Goal: Transaction & Acquisition: Purchase product/service

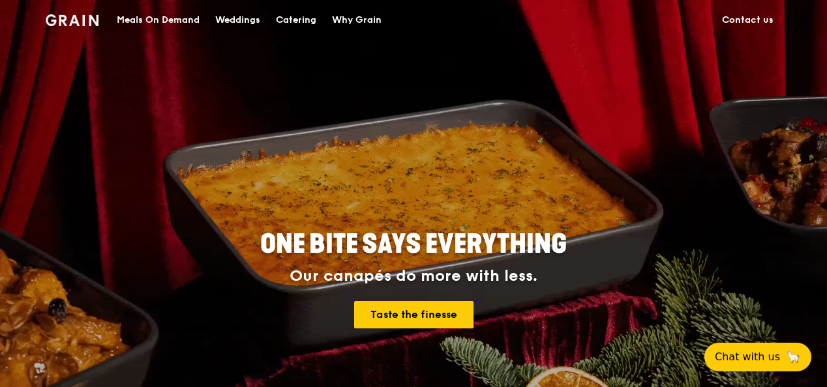
click at [170, 12] on div "Meals On Demand" at bounding box center [158, 20] width 83 height 39
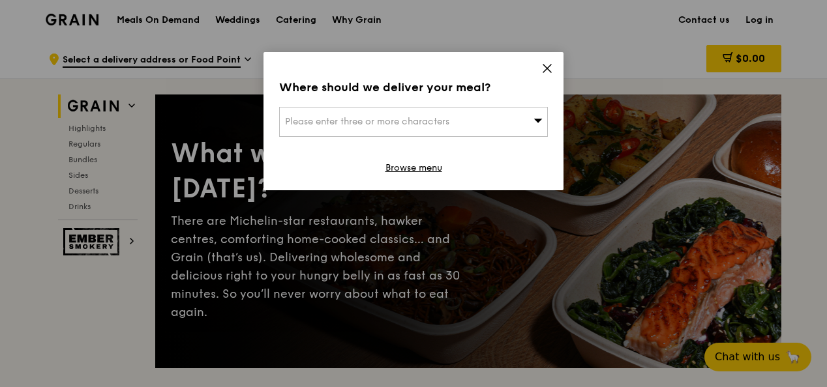
click at [338, 125] on span "Please enter three or more characters" at bounding box center [367, 121] width 164 height 11
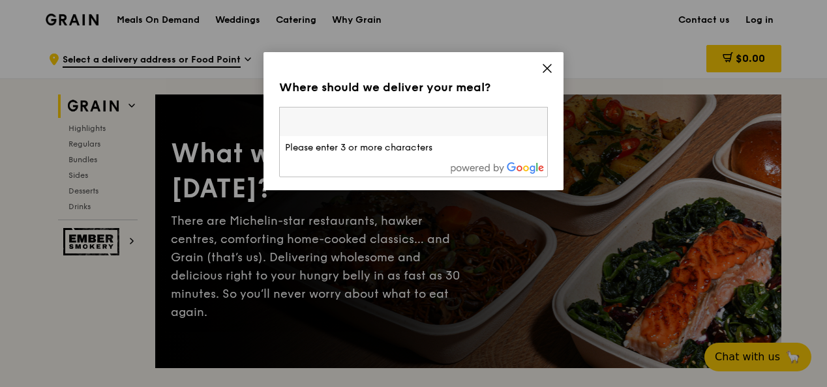
click at [449, 123] on span "Please enter three or more characters" at bounding box center [367, 121] width 164 height 11
click at [303, 119] on input "search" at bounding box center [413, 122] width 267 height 29
type input "45 maxwell"
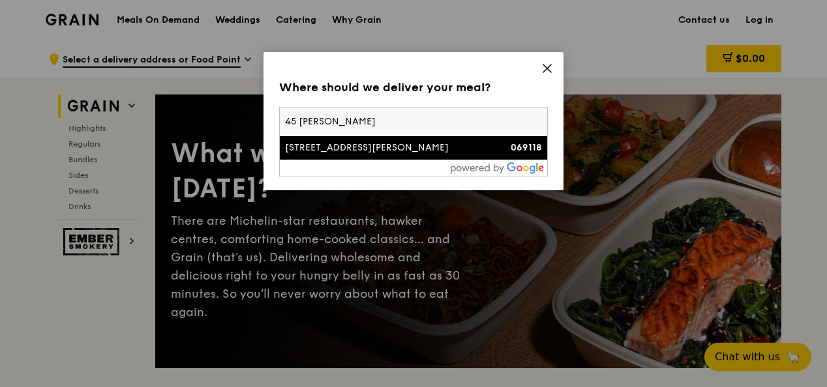
click at [311, 151] on div "[STREET_ADDRESS][PERSON_NAME]" at bounding box center [381, 148] width 193 height 13
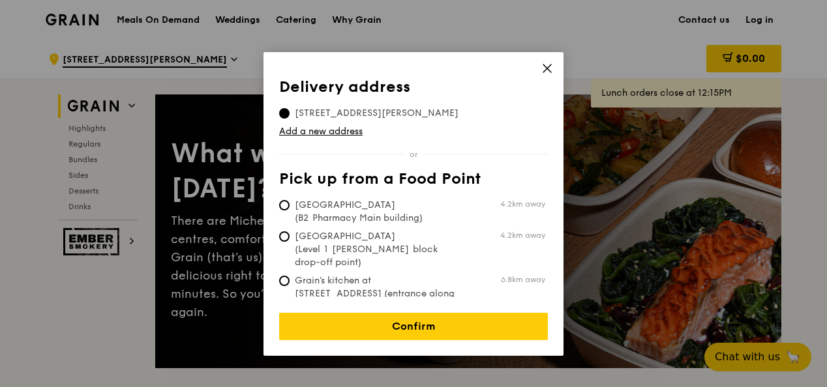
drag, startPoint x: 378, startPoint y: 316, endPoint x: 375, endPoint y: 342, distance: 26.9
click at [378, 316] on link "Confirm" at bounding box center [413, 326] width 269 height 27
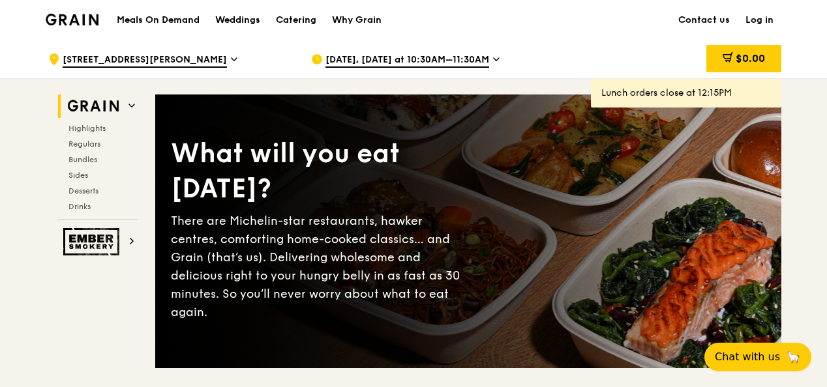
click at [456, 62] on span "Oct 14, Today at 10:30AM–11:30AM" at bounding box center [407, 60] width 164 height 14
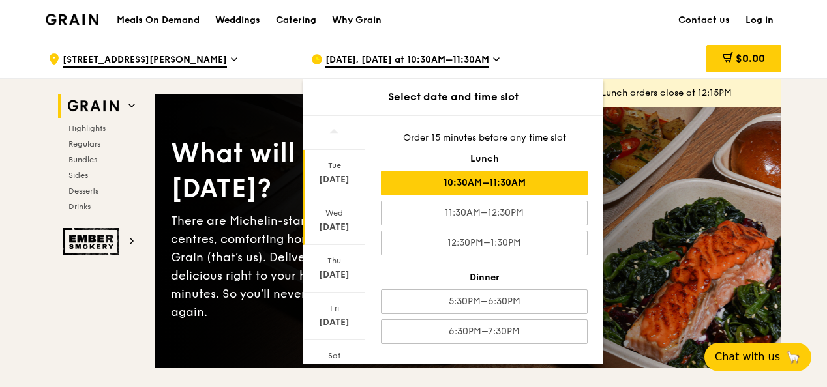
click at [333, 225] on div "Oct 15" at bounding box center [334, 227] width 58 height 13
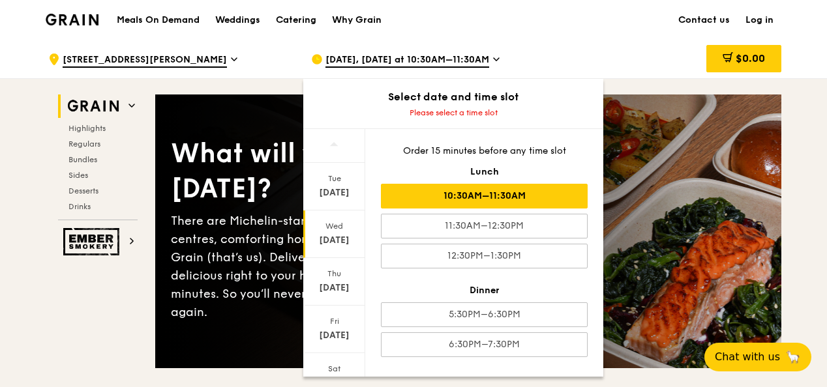
click at [501, 197] on div "10:30AM–11:30AM" at bounding box center [484, 196] width 207 height 25
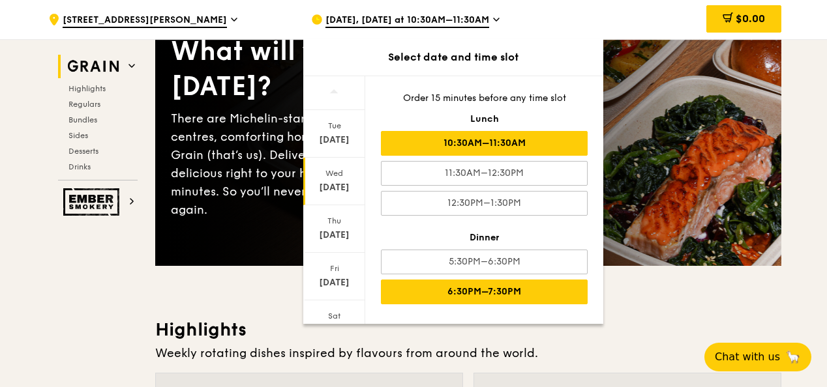
scroll to position [130, 0]
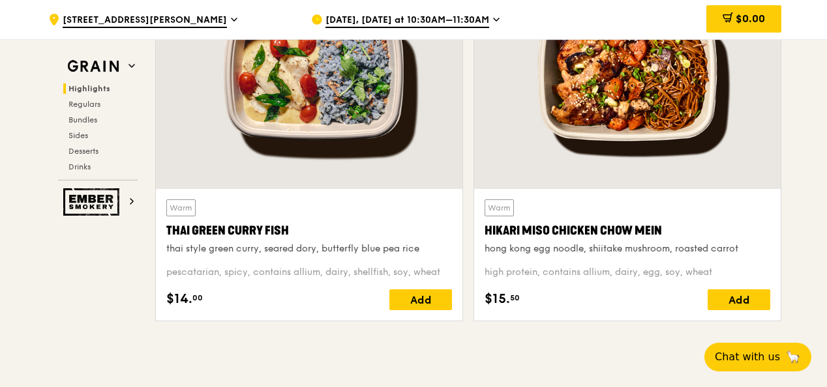
scroll to position [522, 0]
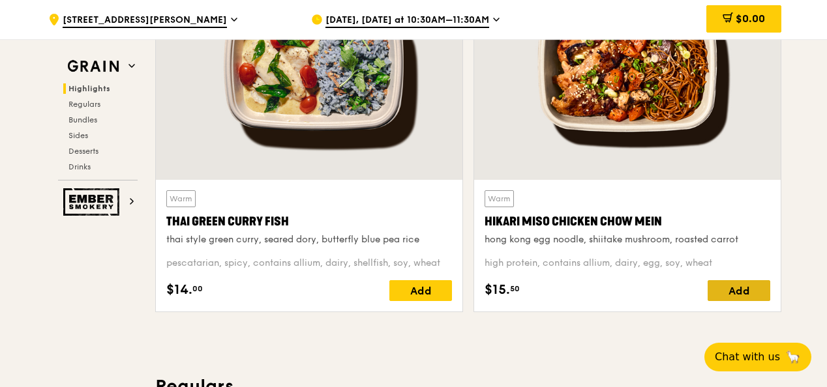
click at [735, 289] on div "Add" at bounding box center [739, 290] width 63 height 21
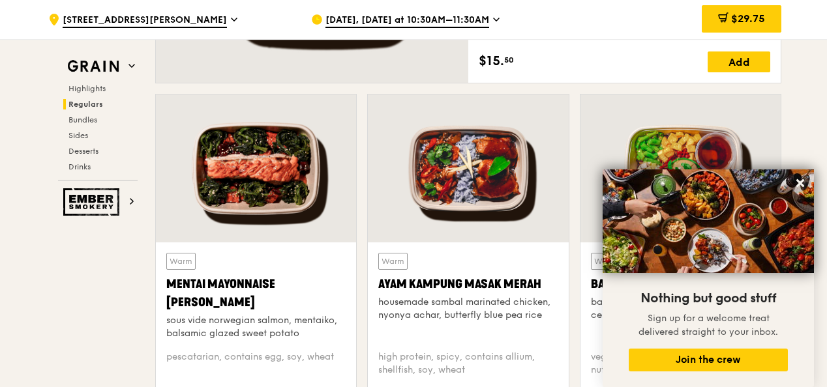
scroll to position [1174, 0]
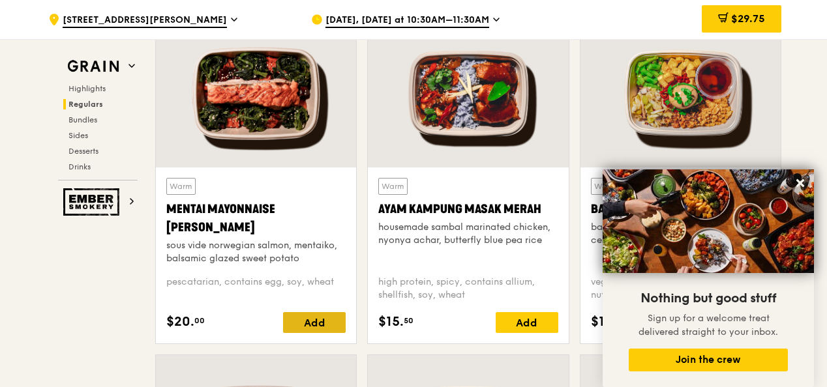
click at [323, 326] on div "Add" at bounding box center [314, 322] width 63 height 21
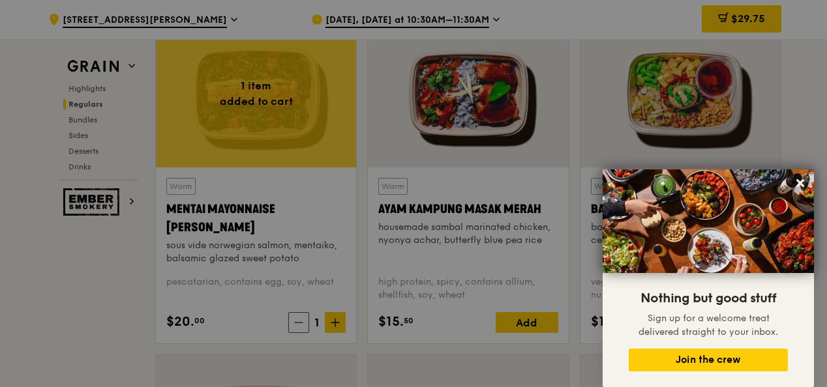
click at [340, 322] on div at bounding box center [413, 193] width 827 height 387
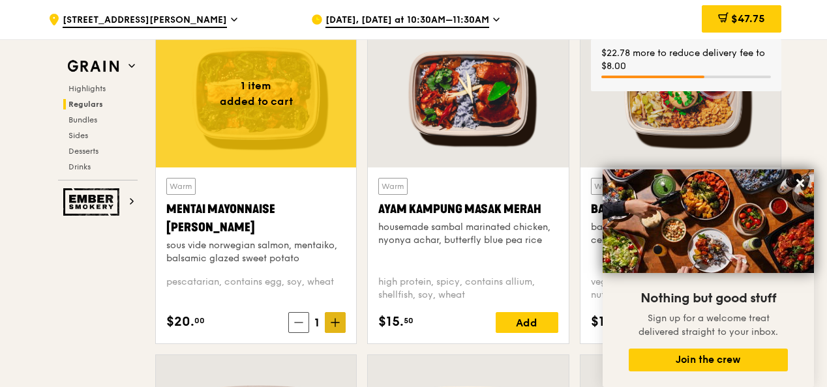
click at [333, 323] on icon at bounding box center [335, 322] width 9 height 9
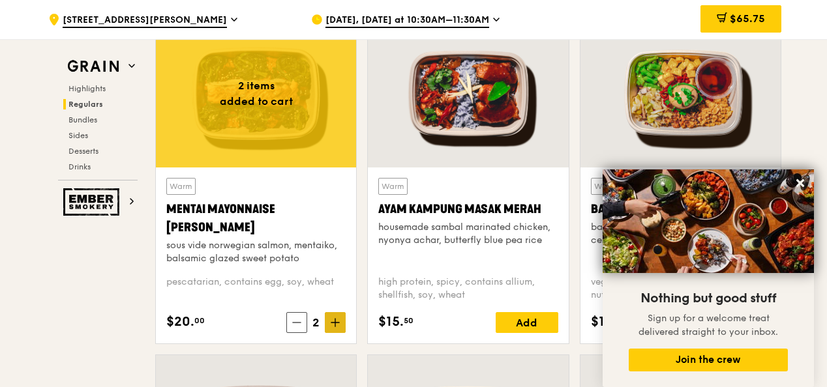
click at [337, 322] on icon at bounding box center [335, 322] width 9 height 9
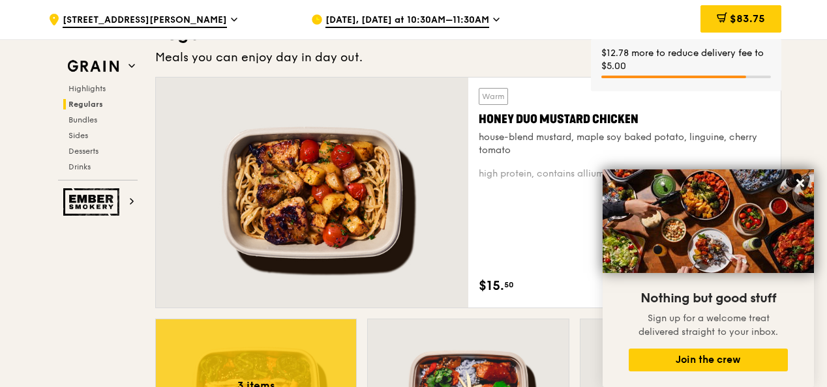
scroll to position [914, 0]
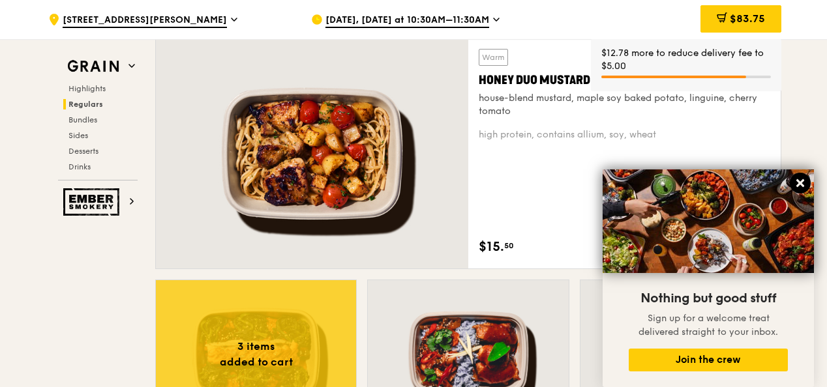
click at [800, 183] on icon at bounding box center [800, 183] width 8 height 8
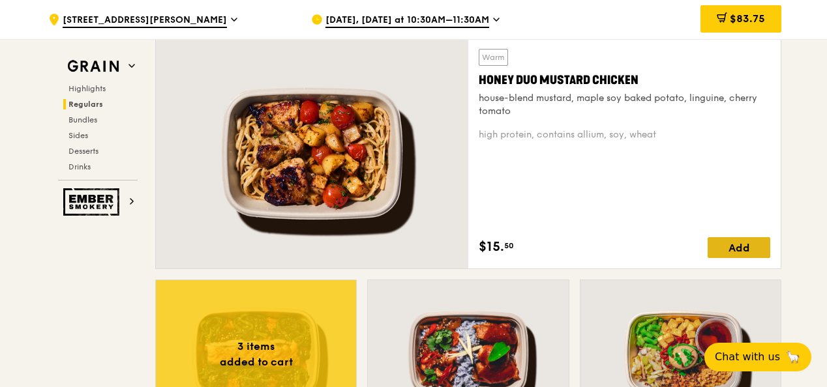
click at [743, 248] on div "Add" at bounding box center [739, 247] width 63 height 21
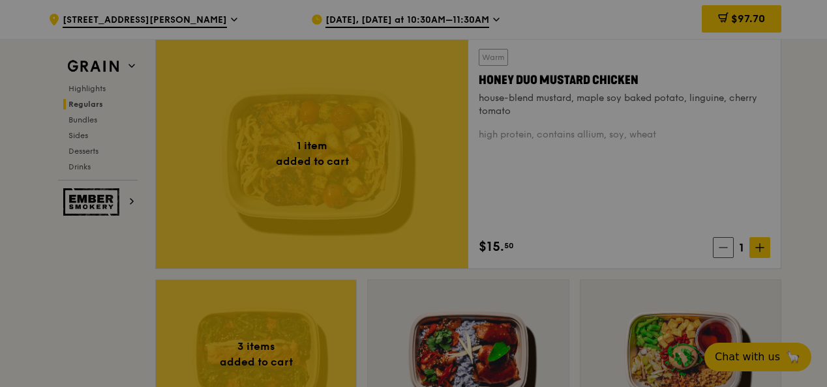
click at [758, 247] on div at bounding box center [413, 193] width 827 height 387
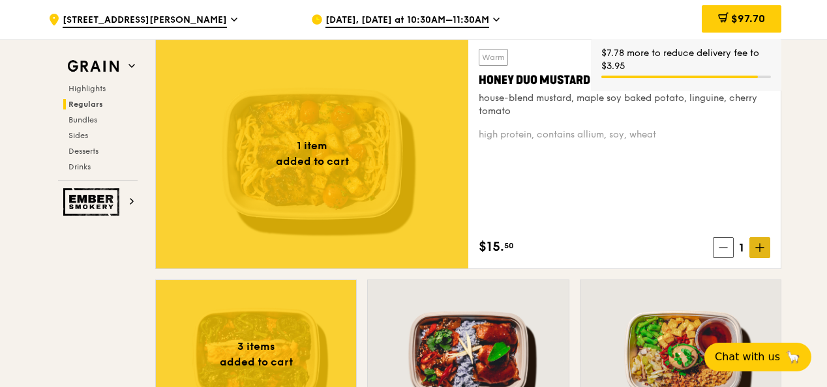
click at [762, 251] on icon at bounding box center [759, 247] width 9 height 9
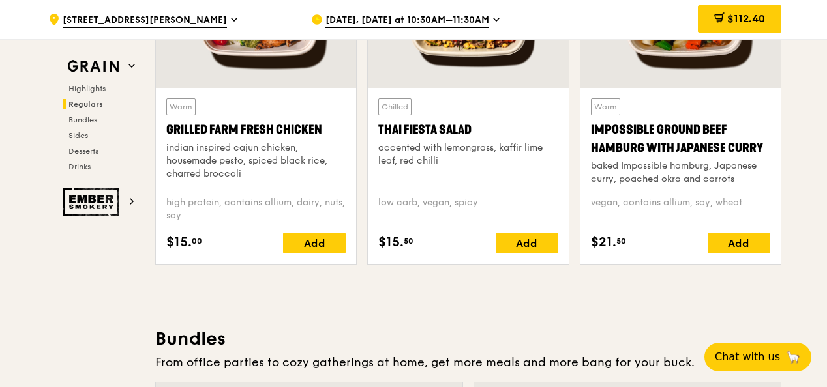
scroll to position [1501, 0]
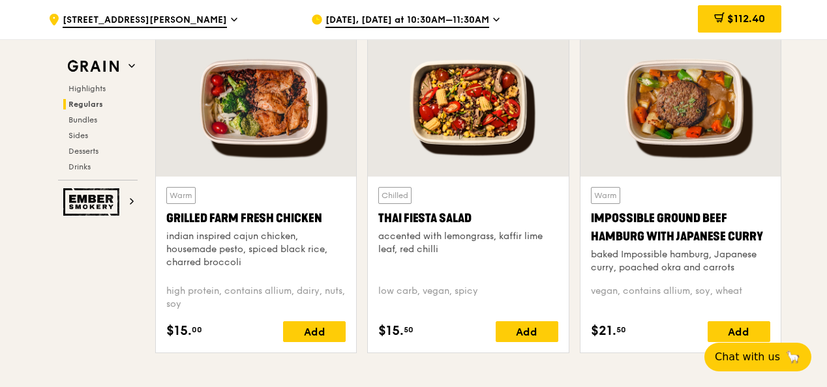
click at [659, 233] on div "Impossible Ground Beef Hamburg with Japanese Curry" at bounding box center [680, 227] width 179 height 37
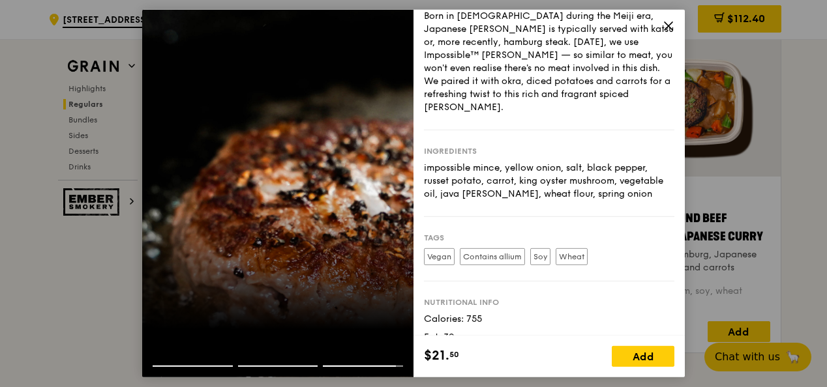
scroll to position [0, 0]
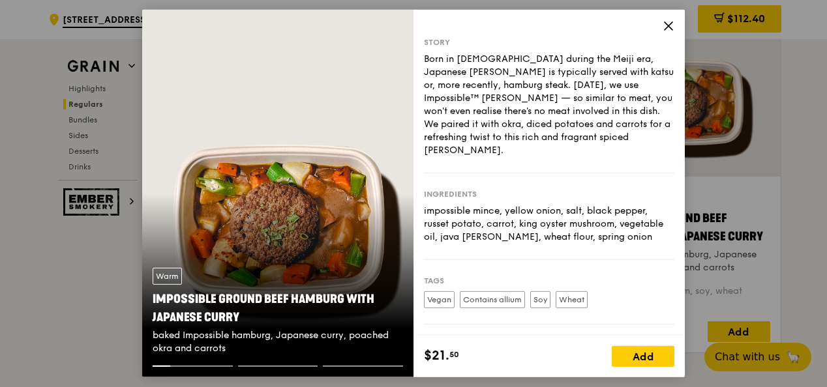
drag, startPoint x: 670, startPoint y: 28, endPoint x: 663, endPoint y: 38, distance: 11.8
click at [663, 37] on div "Story Born in Japan during the Meiji era, Japanese curry is typically served wi…" at bounding box center [548, 194] width 271 height 368
drag, startPoint x: 663, startPoint y: 38, endPoint x: 667, endPoint y: 27, distance: 11.8
click at [667, 26] on icon at bounding box center [669, 26] width 12 height 12
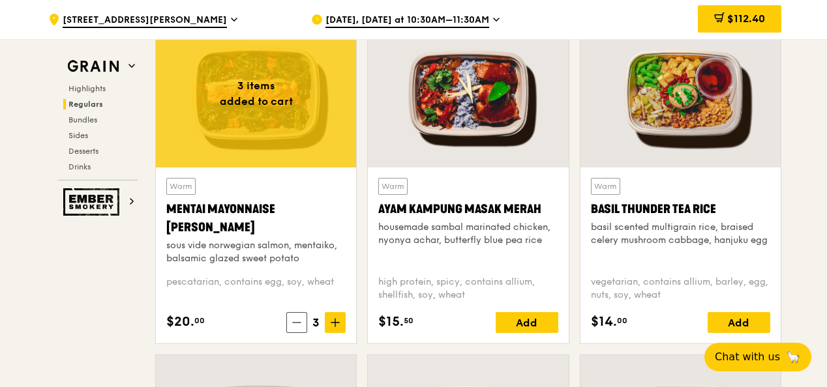
scroll to position [1109, 0]
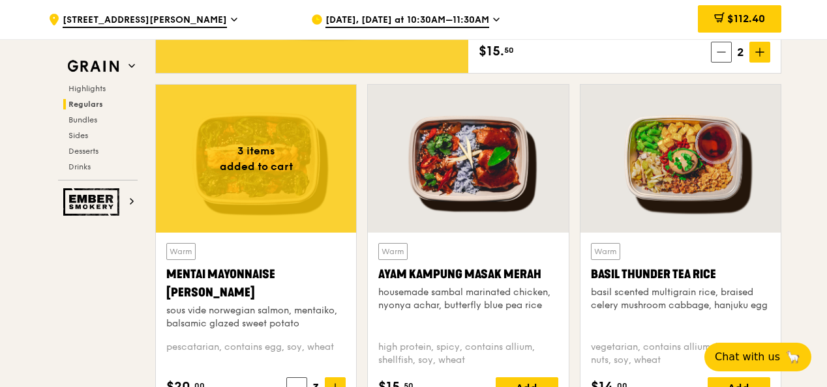
click at [642, 285] on div "Warm Basil Thunder Tea Rice basil scented multigrain rice, braised celery mushr…" at bounding box center [680, 286] width 179 height 87
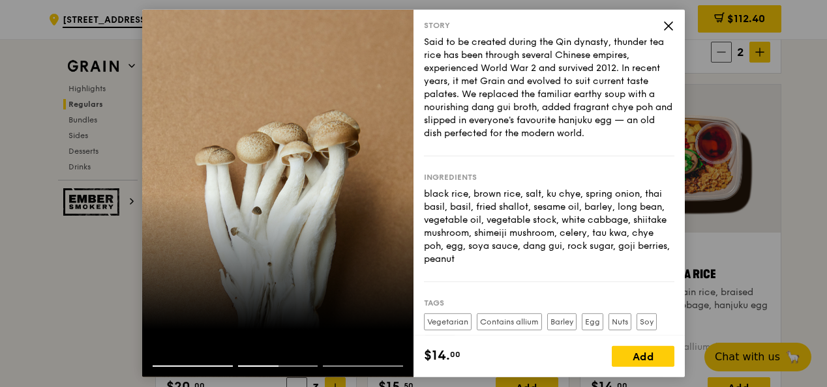
scroll to position [0, 0]
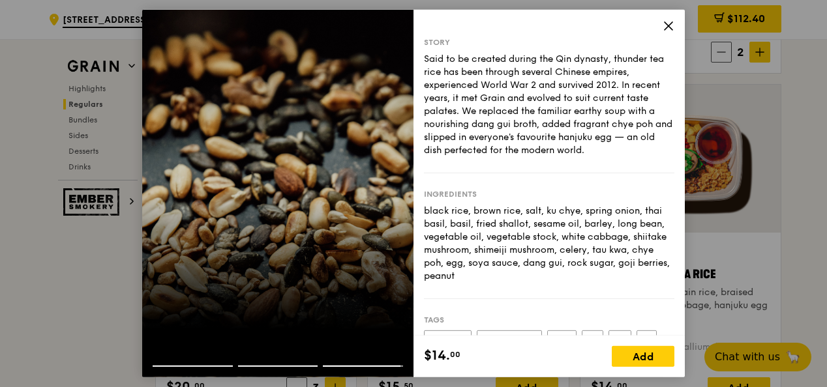
click at [668, 27] on icon at bounding box center [669, 26] width 12 height 12
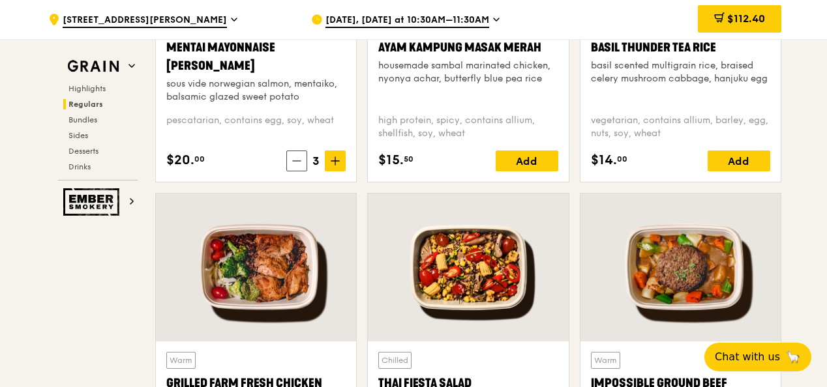
scroll to position [1501, 0]
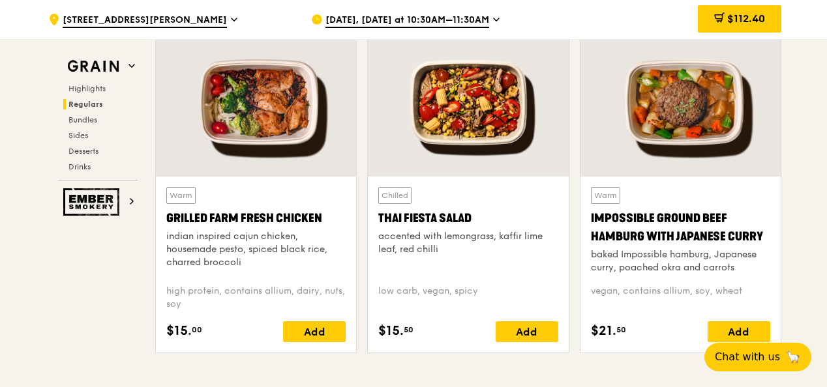
click at [685, 233] on div "Impossible Ground Beef Hamburg with Japanese Curry" at bounding box center [680, 227] width 179 height 37
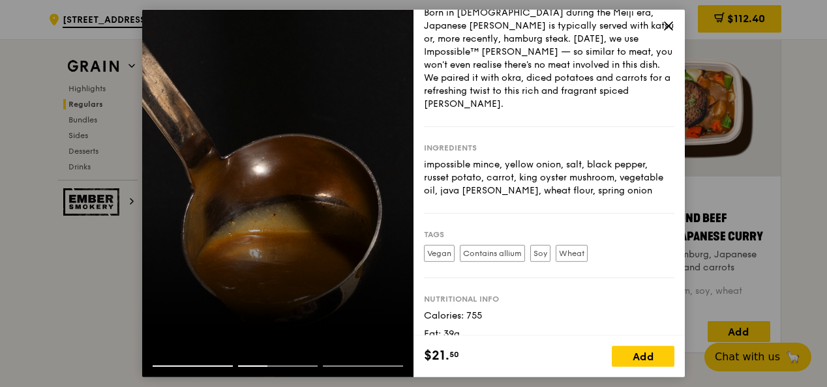
scroll to position [0, 0]
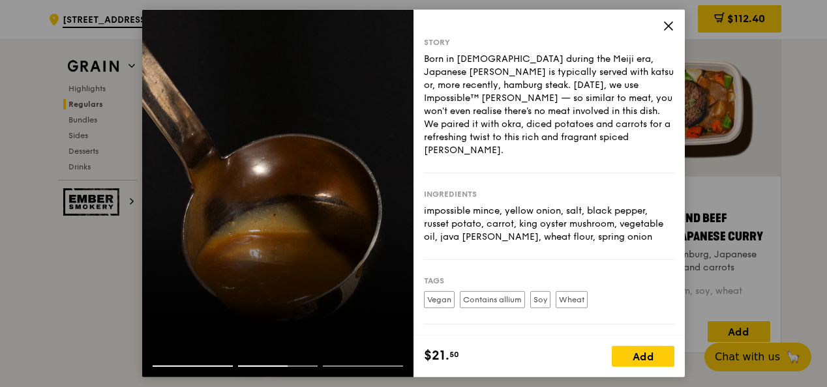
click at [668, 25] on icon at bounding box center [669, 26] width 8 height 8
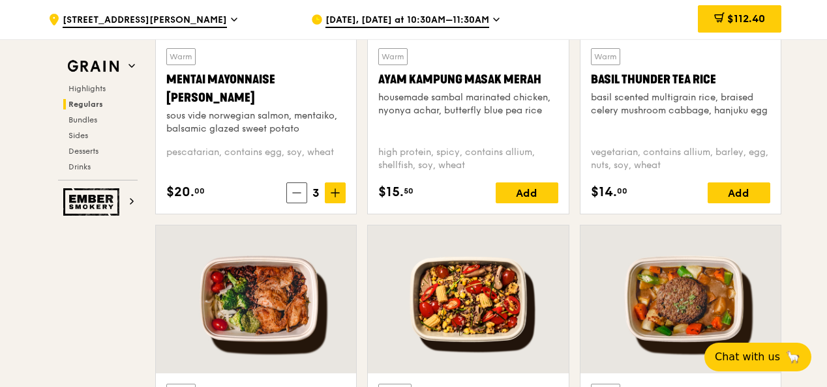
scroll to position [1240, 0]
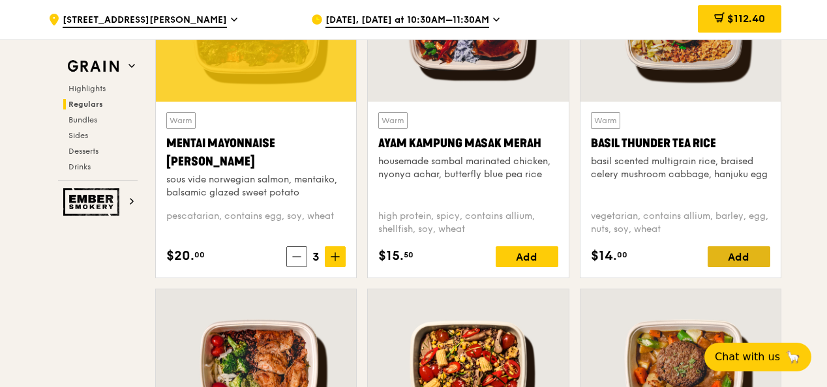
click at [727, 251] on div "Add" at bounding box center [739, 257] width 63 height 21
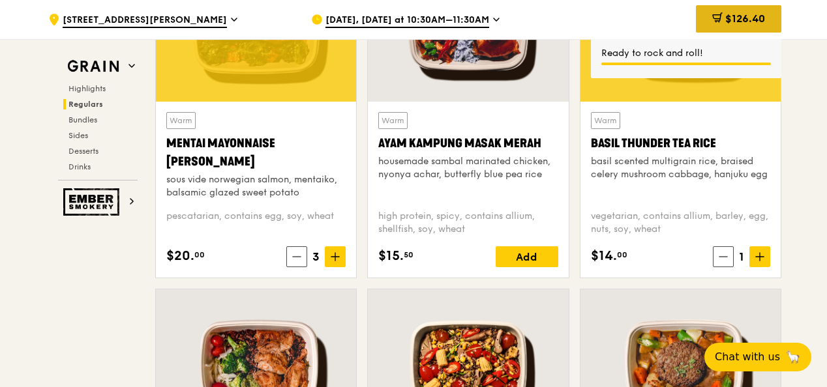
click at [752, 14] on span "$126.40" at bounding box center [745, 18] width 40 height 12
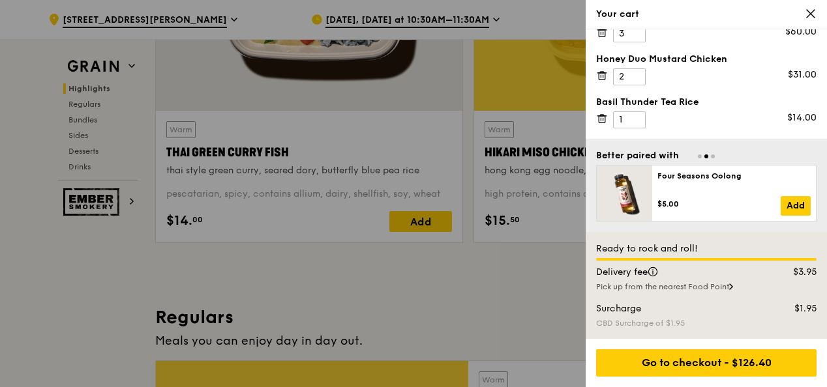
scroll to position [848, 0]
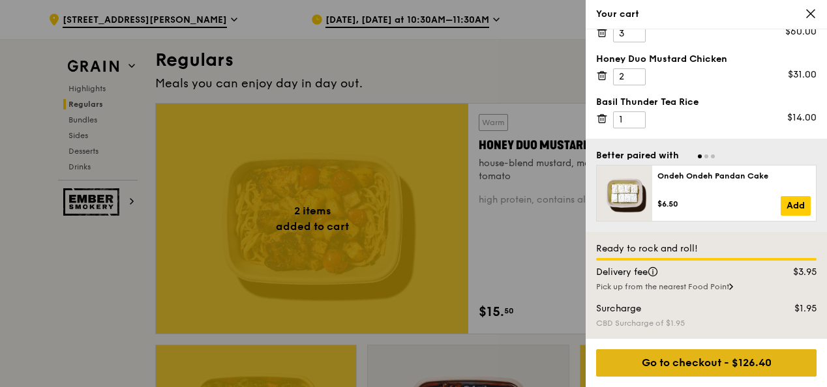
click at [672, 365] on div "Go to checkout - $126.40" at bounding box center [706, 363] width 220 height 27
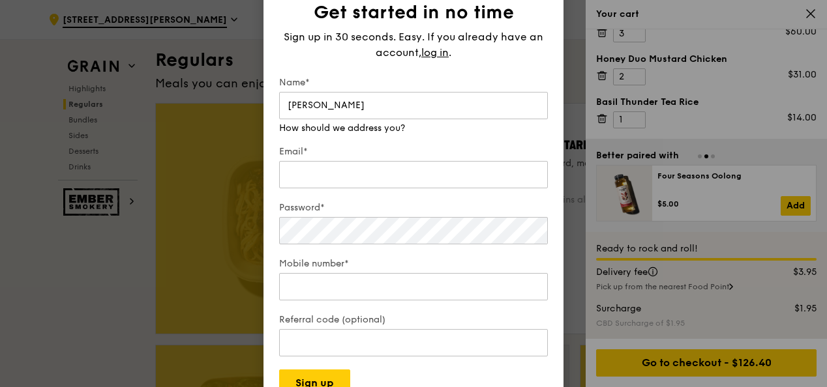
type input "Stella Chen"
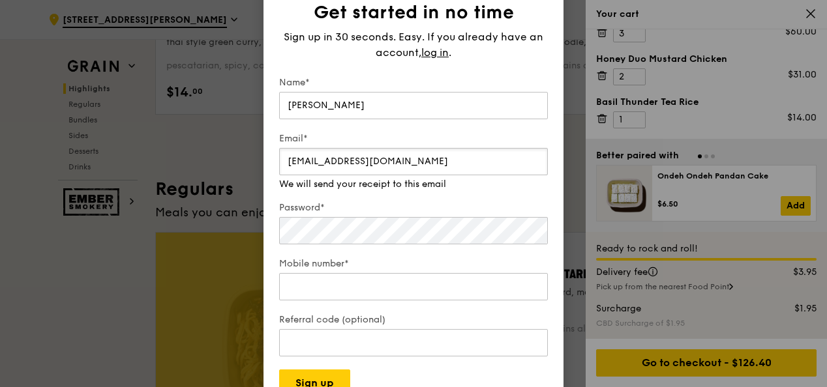
scroll to position [718, 0]
click at [331, 164] on input "stella.chen@lab.gov.sg" at bounding box center [413, 161] width 269 height 27
drag, startPoint x: 356, startPoint y: 159, endPoint x: 389, endPoint y: 160, distance: 32.6
click at [389, 160] on input "stella.chenmh@lab.gov.sg" at bounding box center [413, 161] width 269 height 27
click at [347, 159] on input "stella.chenmh@lab.gov.sg" at bounding box center [413, 161] width 269 height 27
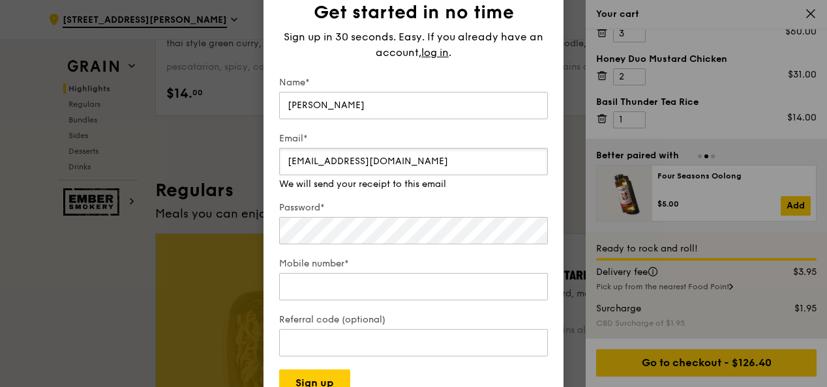
click at [314, 167] on input "stella.chen@lab.gov.sg" at bounding box center [413, 161] width 269 height 27
type input "stella_chen@lab.gov.sg"
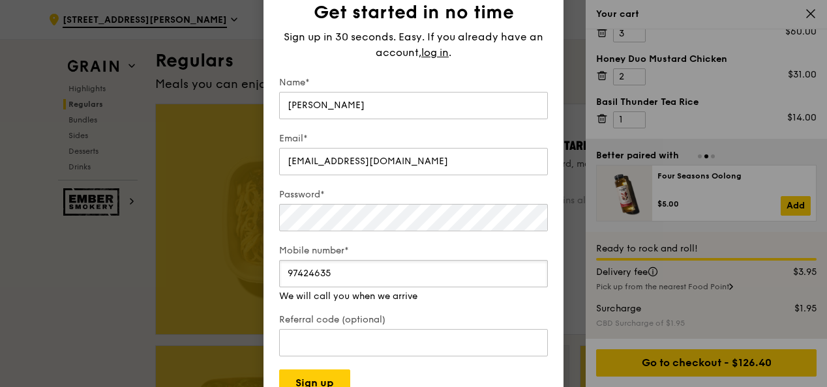
scroll to position [848, 0]
type input "97424635"
click at [323, 374] on button "Sign up" at bounding box center [314, 383] width 71 height 27
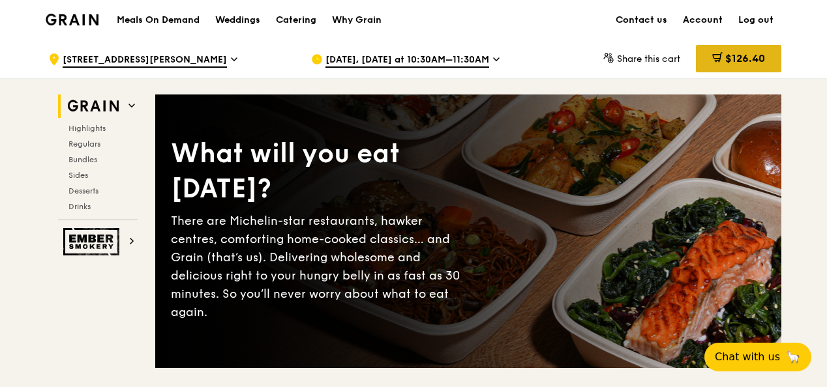
click at [743, 61] on span "$126.40" at bounding box center [745, 58] width 40 height 12
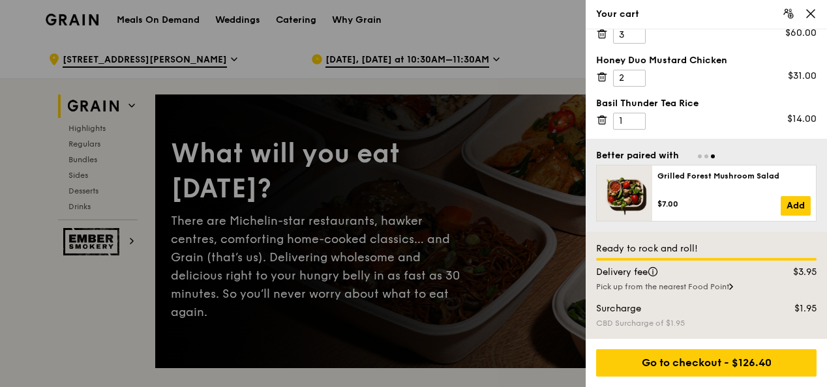
scroll to position [73, 0]
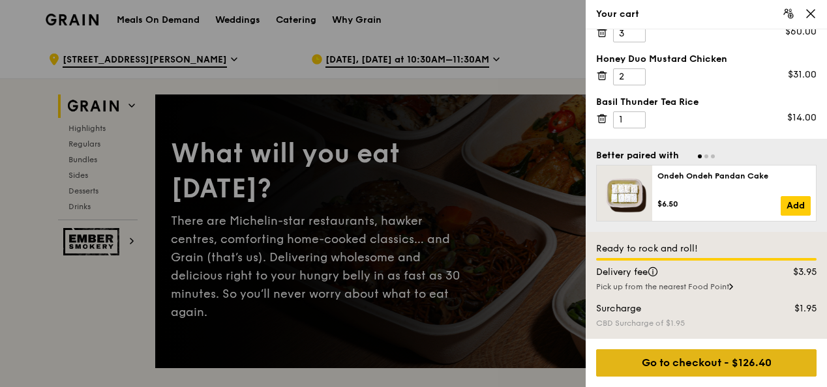
click at [694, 364] on div "Go to checkout - $126.40" at bounding box center [706, 363] width 220 height 27
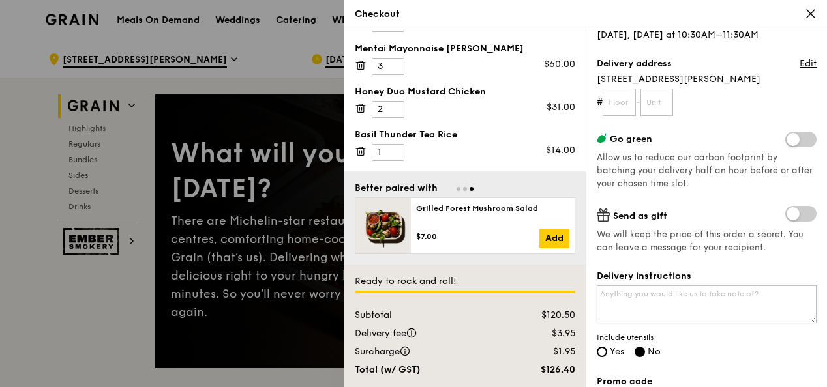
scroll to position [65, 0]
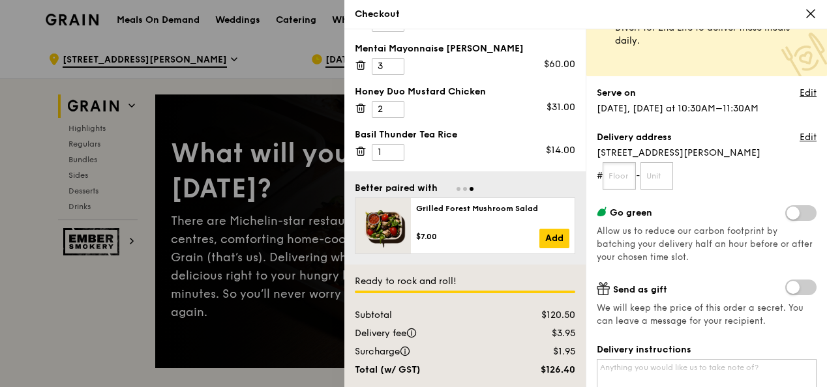
click at [606, 196] on div "Grain it forward Top up $10 to send a meal to someone in need. We work with our…" at bounding box center [707, 149] width 220 height 348
type input "07"
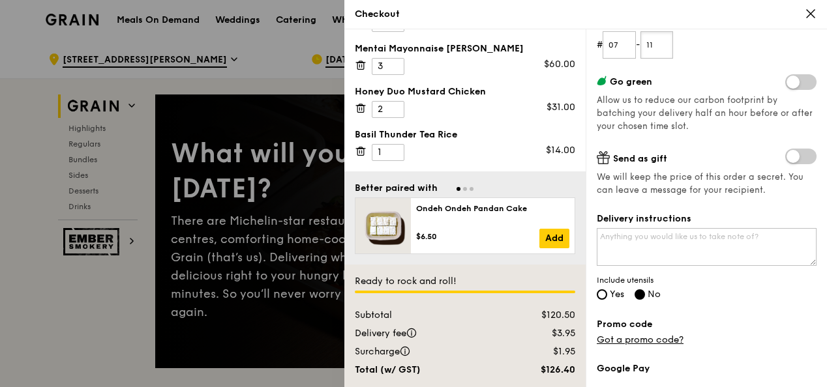
scroll to position [196, 0]
type input "11"
click at [638, 247] on textarea "Delivery instructions" at bounding box center [707, 247] width 220 height 38
type textarea "[GEOGRAPHIC_DATA]"
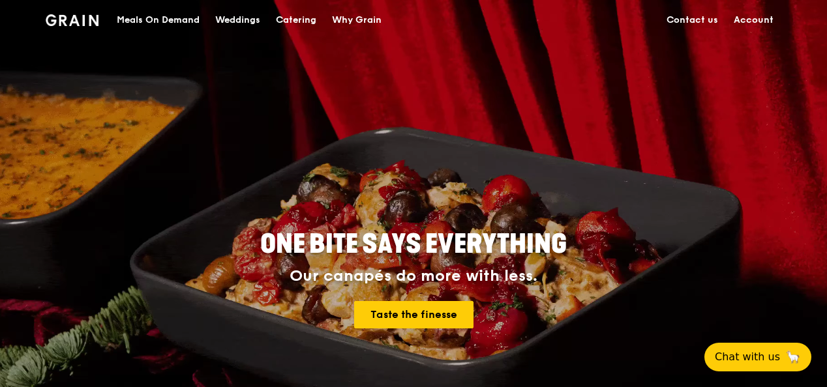
click at [180, 19] on div "Meals On Demand" at bounding box center [158, 20] width 83 height 39
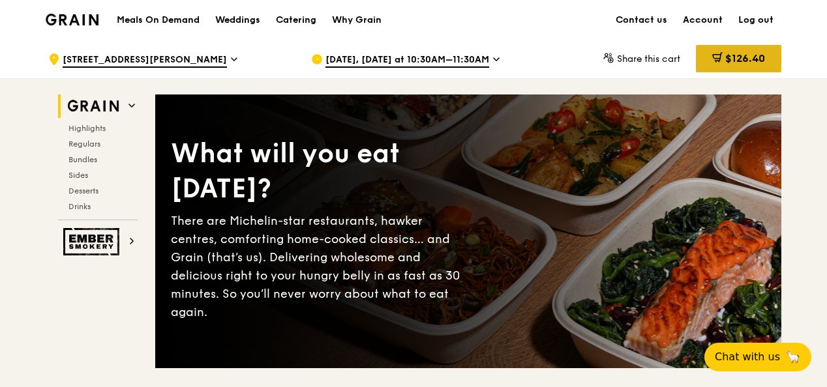
click at [731, 58] on span "$126.40" at bounding box center [745, 58] width 40 height 12
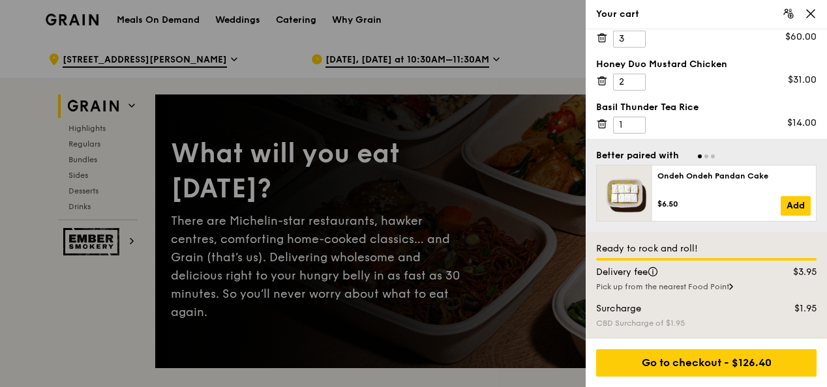
scroll to position [73, 0]
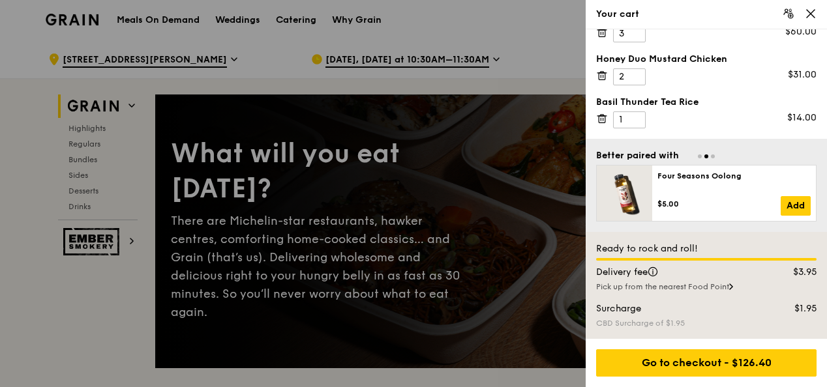
click at [600, 119] on icon at bounding box center [602, 119] width 12 height 12
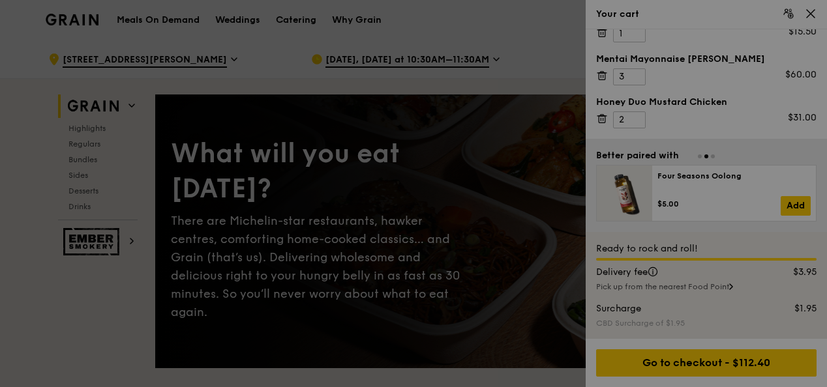
scroll to position [30, 0]
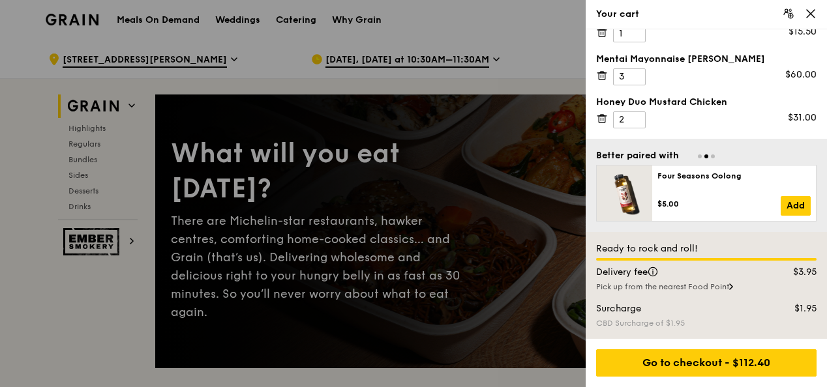
click at [813, 12] on icon at bounding box center [811, 14] width 8 height 8
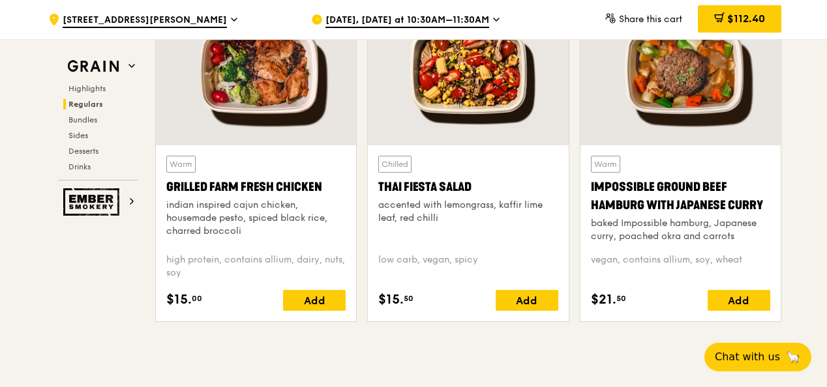
scroll to position [1632, 0]
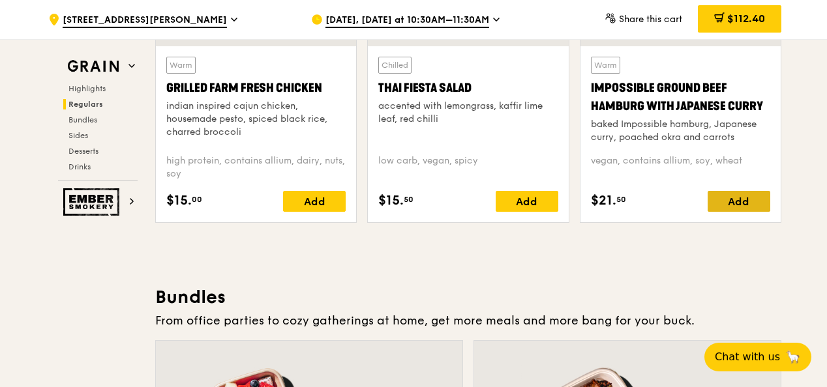
click at [745, 202] on div "Add" at bounding box center [739, 201] width 63 height 21
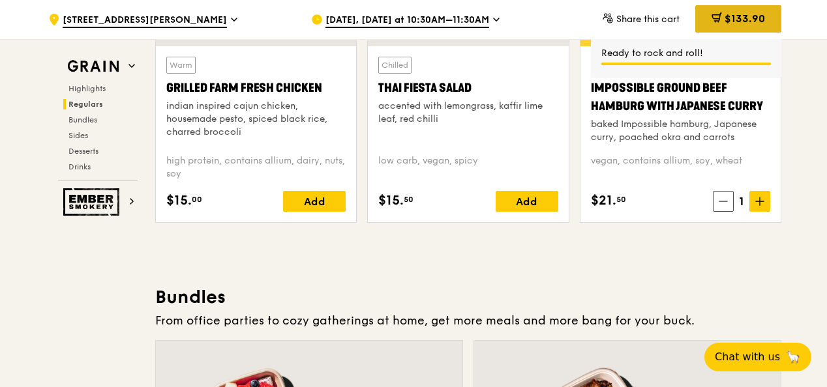
click at [726, 18] on span "$133.90" at bounding box center [745, 18] width 40 height 12
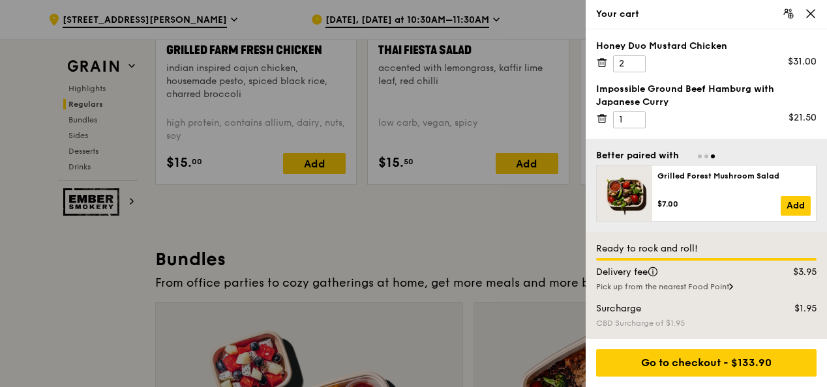
scroll to position [1762, 0]
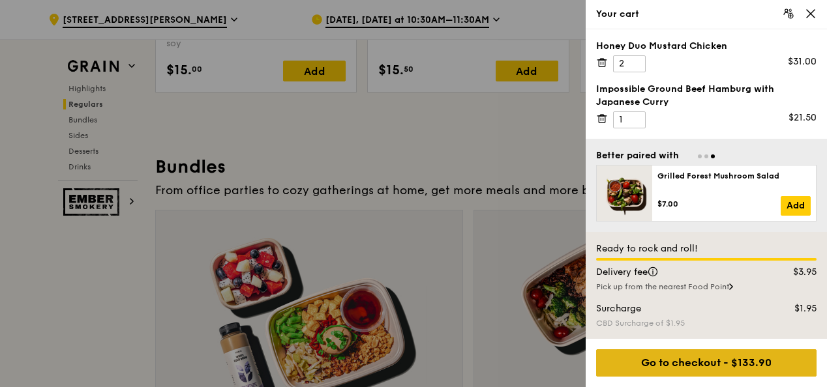
click at [706, 363] on div "Go to checkout - $133.90" at bounding box center [706, 363] width 220 height 27
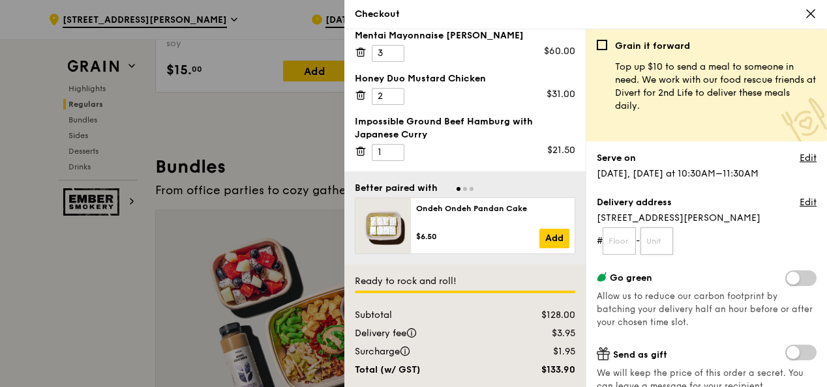
scroll to position [1632, 0]
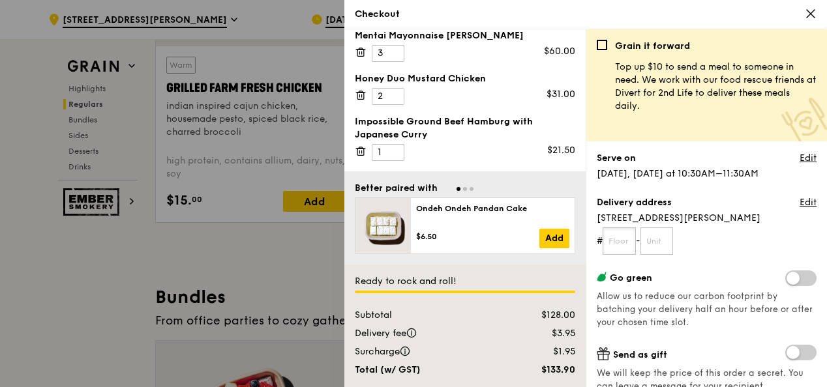
drag, startPoint x: 620, startPoint y: 243, endPoint x: 604, endPoint y: 262, distance: 25.0
click at [618, 243] on input "text" at bounding box center [619, 241] width 33 height 27
type input "07"
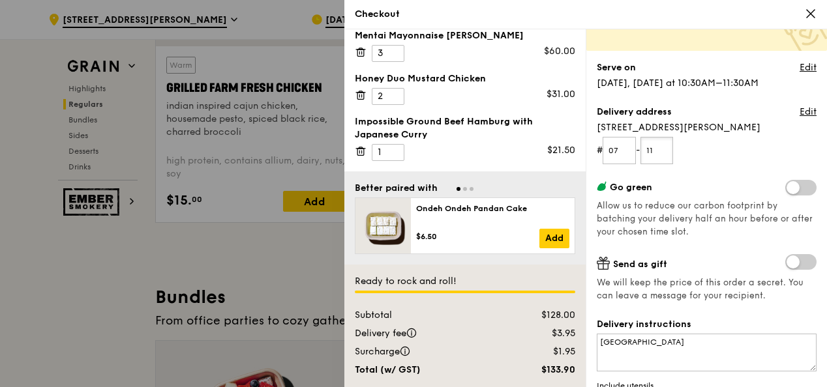
scroll to position [262, 0]
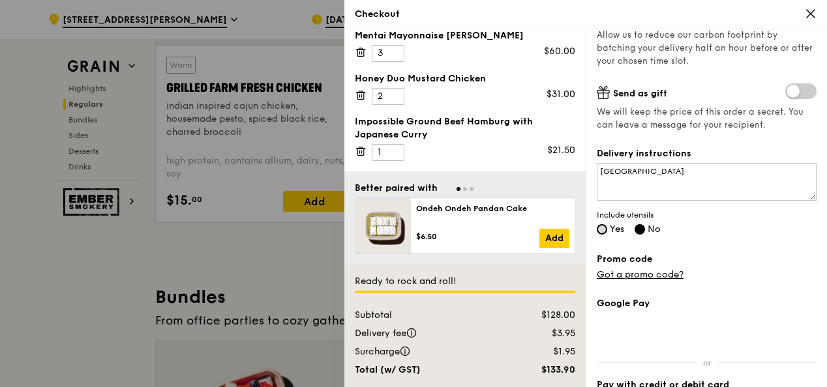
type input "11"
click at [605, 230] on input "Yes" at bounding box center [602, 229] width 10 height 10
radio input "true"
radio input "false"
click at [682, 177] on textarea "[GEOGRAPHIC_DATA]" at bounding box center [707, 182] width 220 height 38
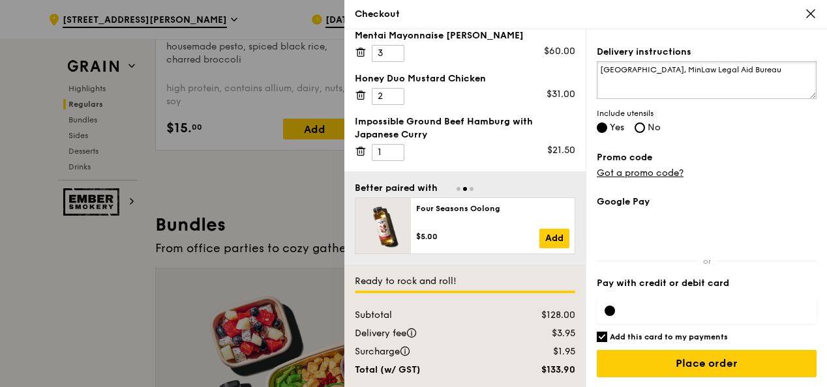
scroll to position [1762, 0]
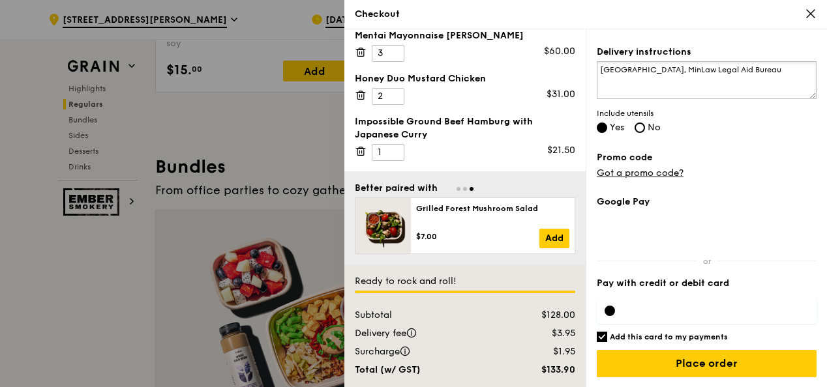
type textarea "URA Centre East Wing, MinLaw Legal Aid Bureau"
click at [601, 338] on input "Add this card to my payments" at bounding box center [602, 337] width 10 height 10
checkbox input "false"
click at [647, 318] on div at bounding box center [707, 311] width 220 height 26
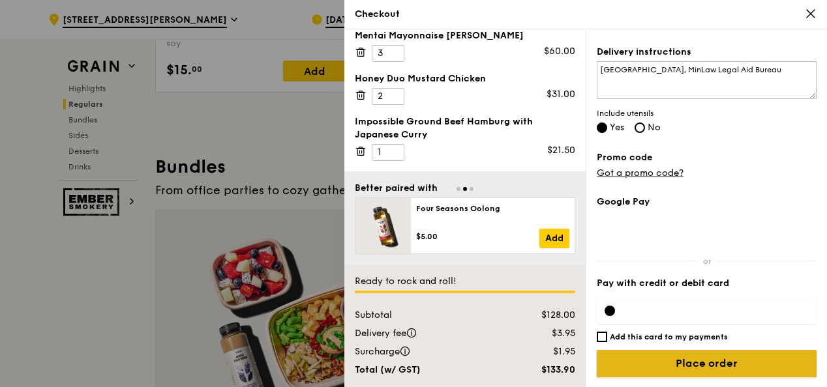
click at [644, 368] on input "Place order" at bounding box center [707, 363] width 220 height 27
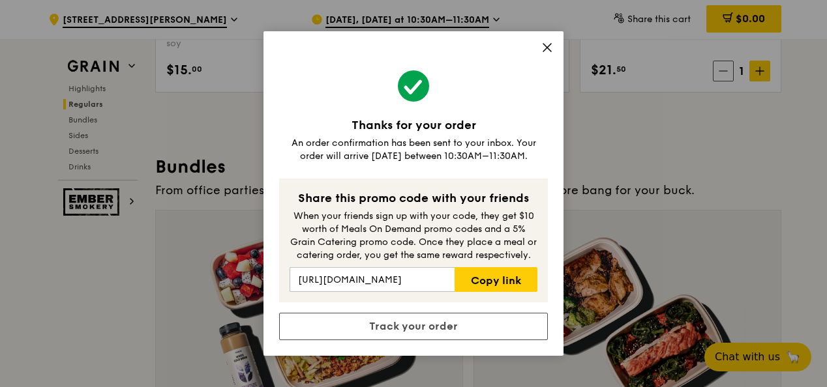
scroll to position [1958, 0]
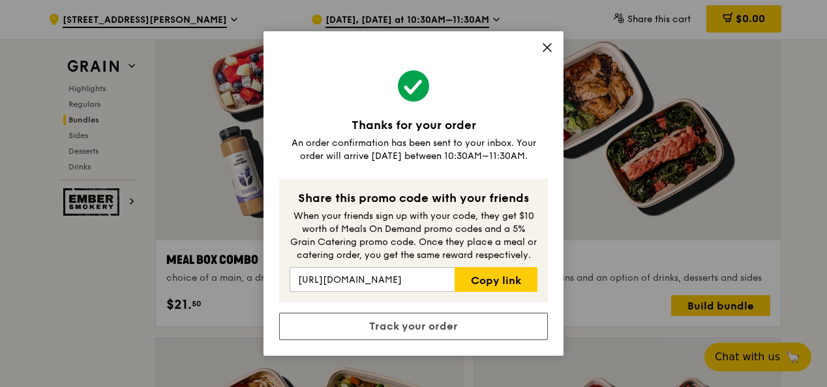
click at [551, 50] on icon at bounding box center [547, 48] width 12 height 12
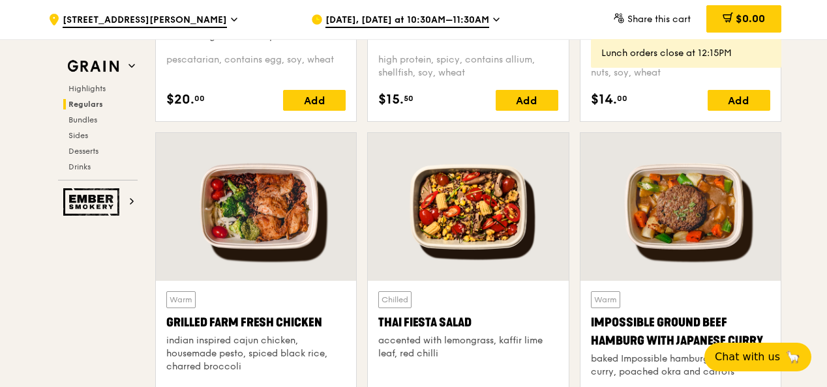
scroll to position [1501, 0]
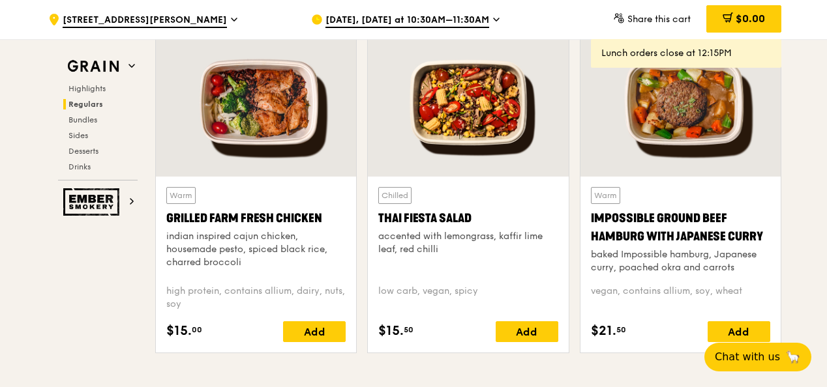
click at [659, 240] on div "Impossible Ground Beef Hamburg with Japanese Curry" at bounding box center [680, 227] width 179 height 37
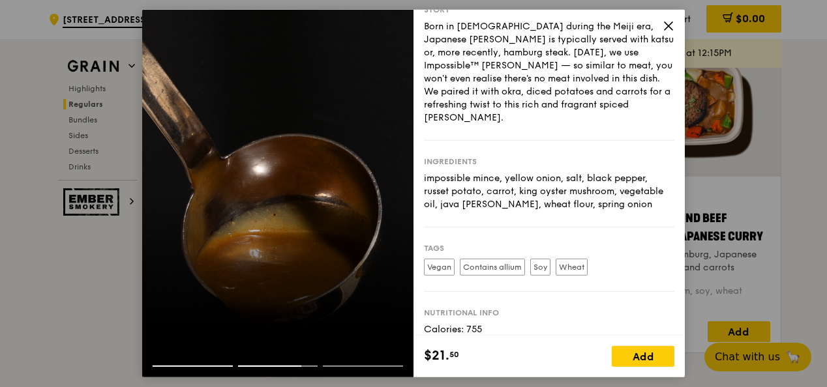
scroll to position [0, 0]
